Goal: Task Accomplishment & Management: Manage account settings

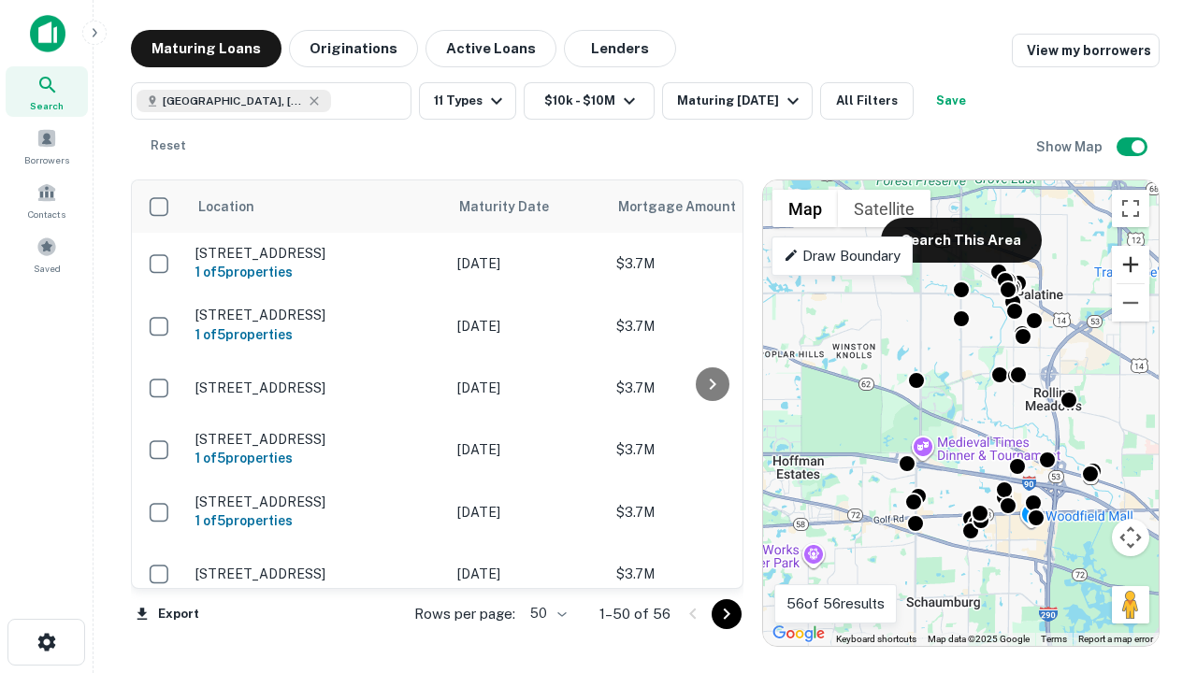
click at [1131, 265] on button "Zoom in" at bounding box center [1130, 264] width 37 height 37
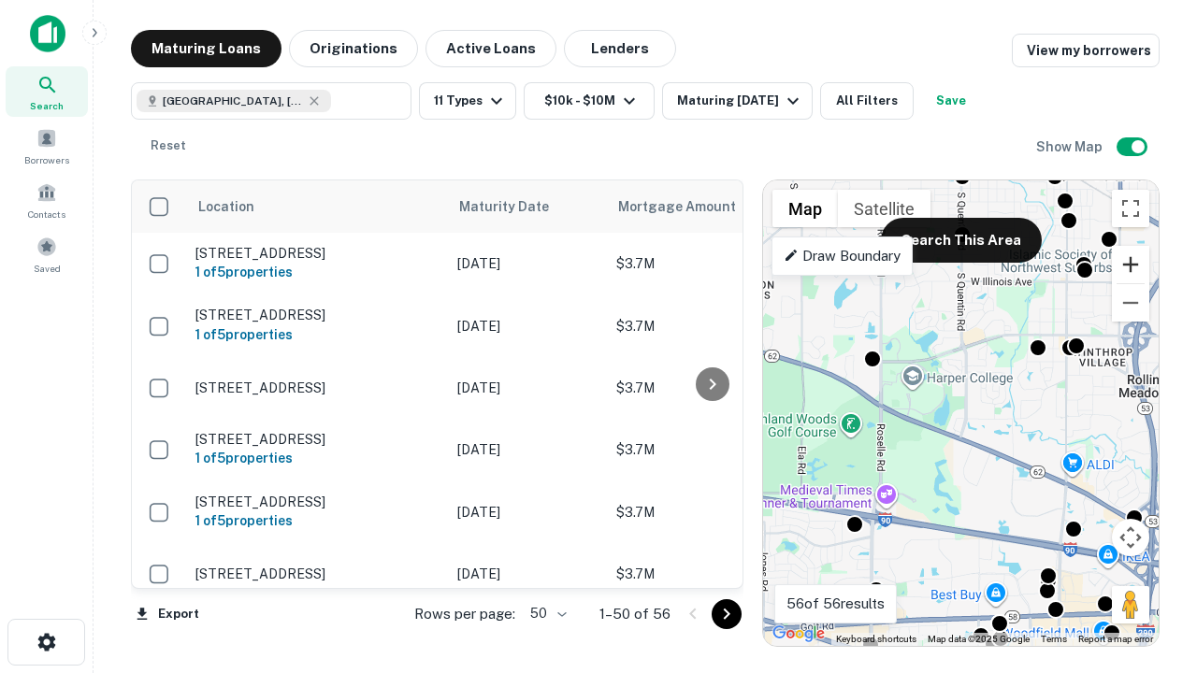
click at [1131, 265] on button "Zoom in" at bounding box center [1130, 264] width 37 height 37
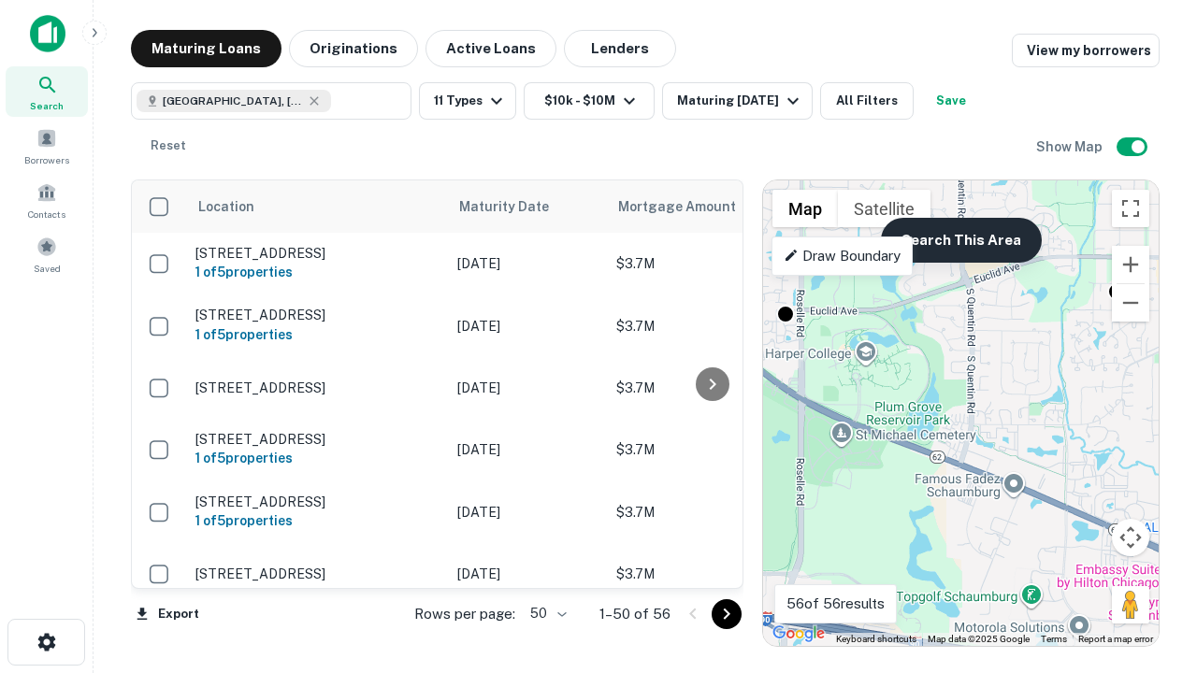
click at [961, 240] on button "Search This Area" at bounding box center [961, 240] width 161 height 45
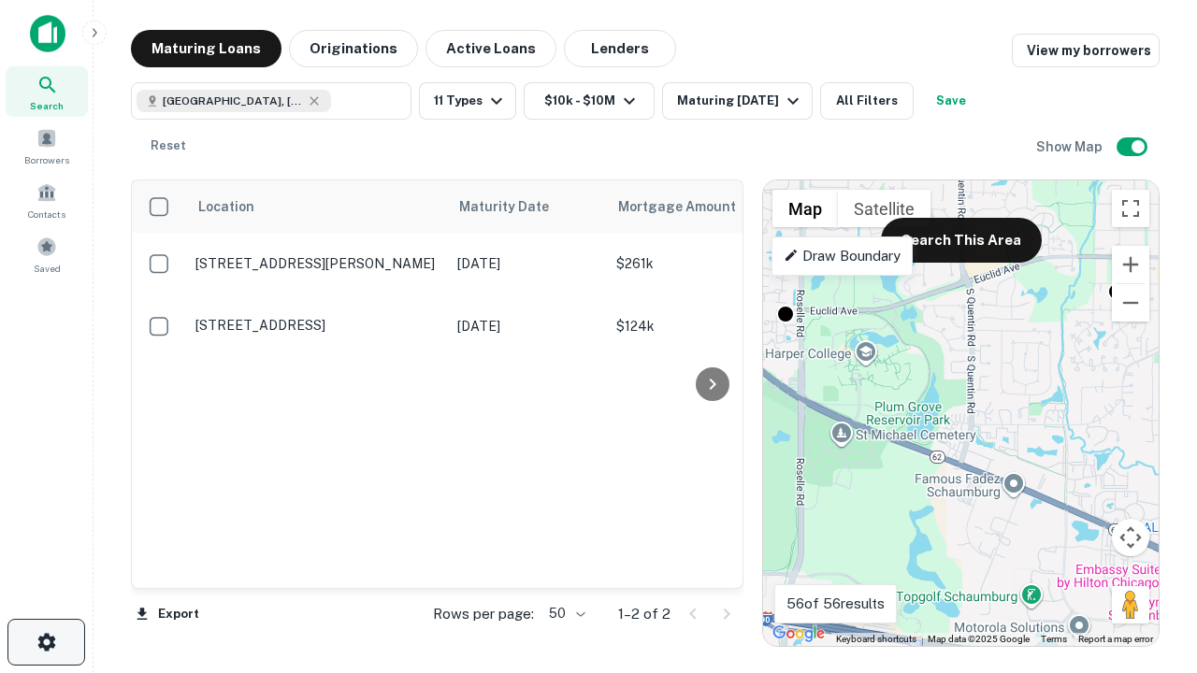
click at [46, 643] on icon "button" at bounding box center [47, 642] width 22 height 22
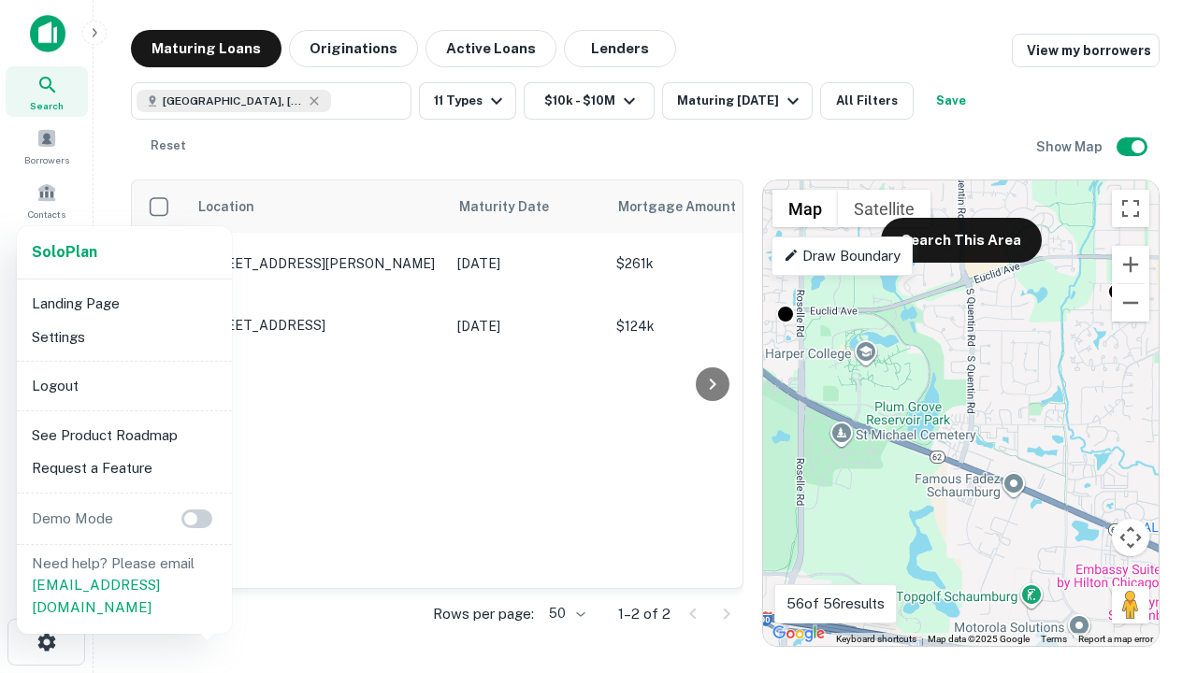
click at [123, 385] on li "Logout" at bounding box center [124, 386] width 200 height 34
